Goal: Check status: Check status

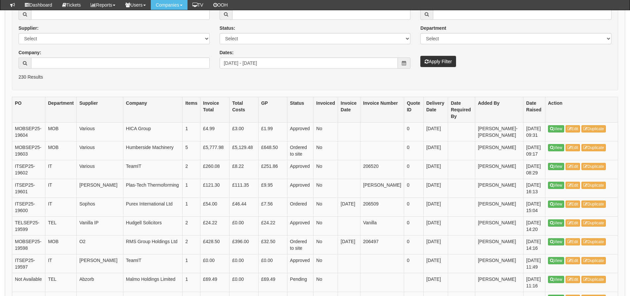
scroll to position [66, 0]
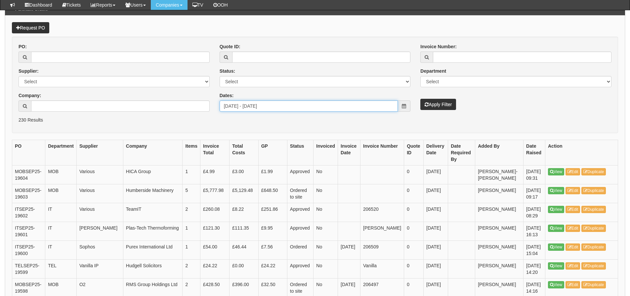
click at [285, 107] on input "2025-08-31 - 2025-09-29" at bounding box center [309, 106] width 179 height 11
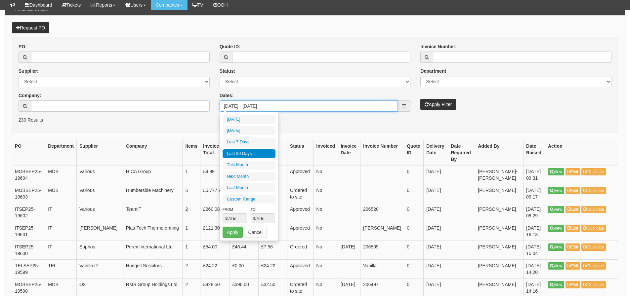
type input "2025-08-31"
click at [249, 158] on li "Last 30 Days" at bounding box center [249, 154] width 53 height 9
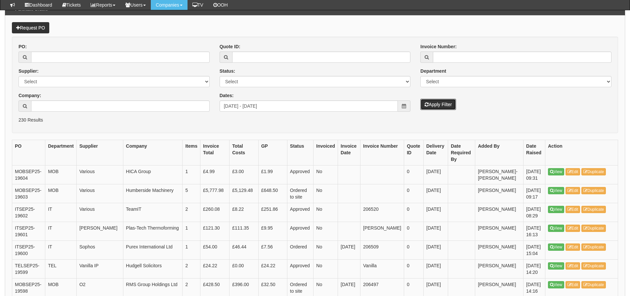
click at [435, 102] on button "Apply Filter" at bounding box center [438, 104] width 36 height 11
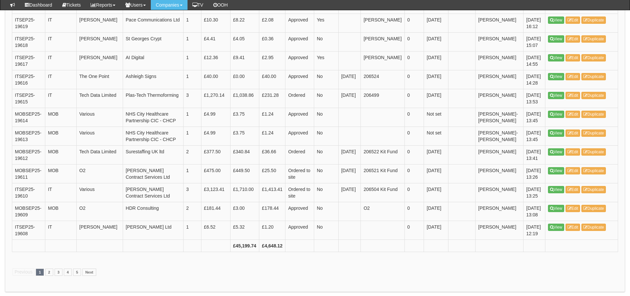
scroll to position [959, 0]
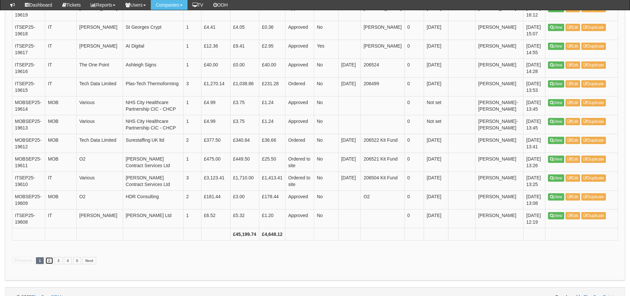
click at [49, 265] on link "2" at bounding box center [49, 260] width 8 height 7
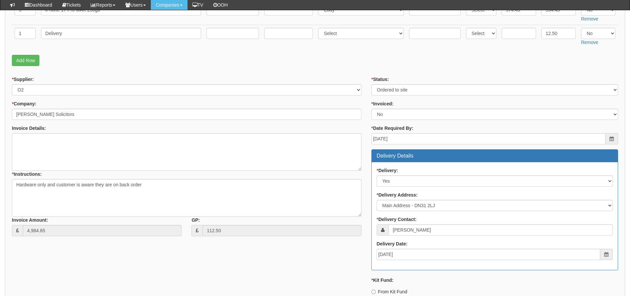
scroll to position [52, 0]
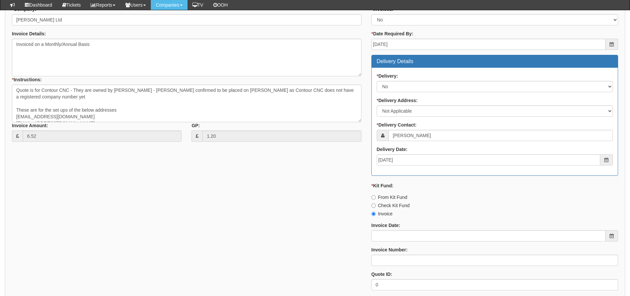
scroll to position [293, 0]
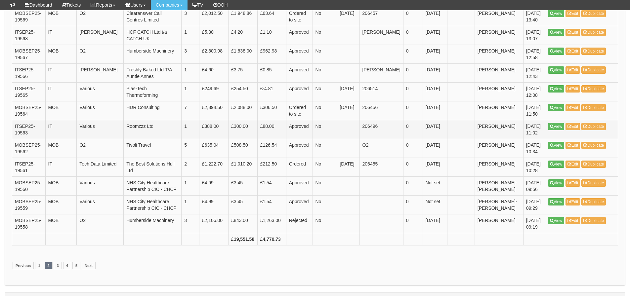
scroll to position [959, 0]
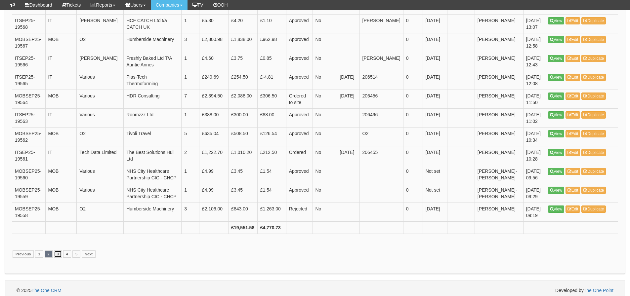
click at [57, 258] on link "3" at bounding box center [58, 254] width 8 height 7
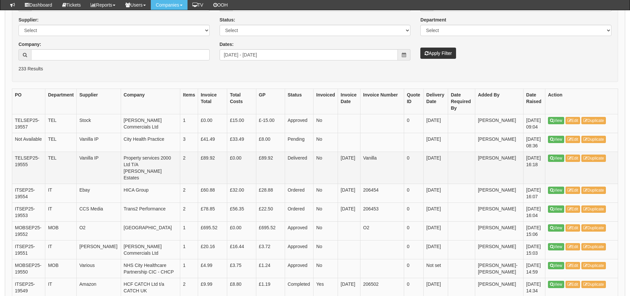
scroll to position [132, 0]
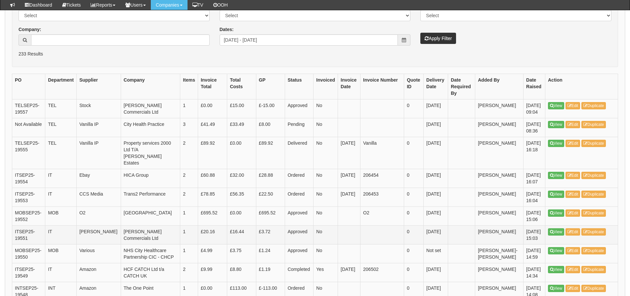
click at [176, 226] on td "[PERSON_NAME] Commercials Ltd" at bounding box center [151, 235] width 60 height 19
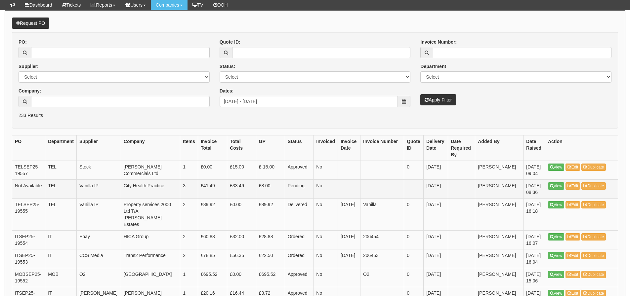
scroll to position [66, 0]
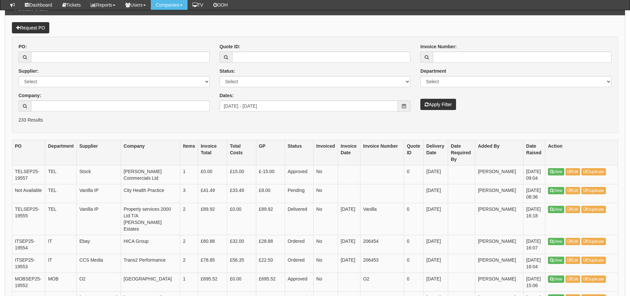
click at [211, 162] on th "Invoice Total" at bounding box center [212, 152] width 29 height 25
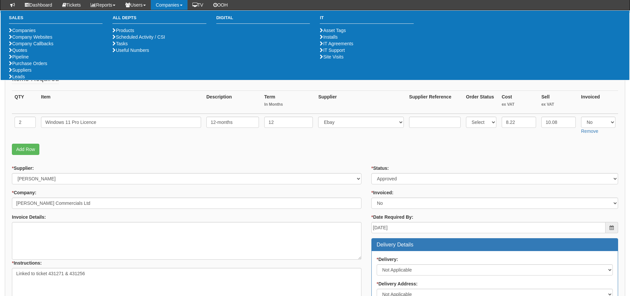
scroll to position [165, 0]
